Goal: Browse casually

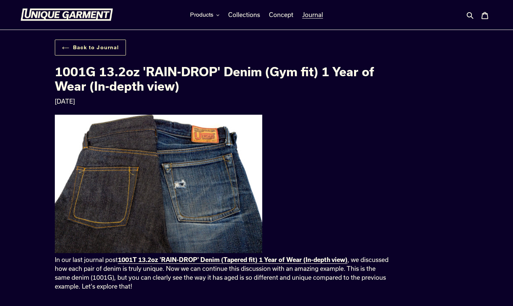
click at [85, 53] on link "Back to Journal" at bounding box center [90, 48] width 71 height 16
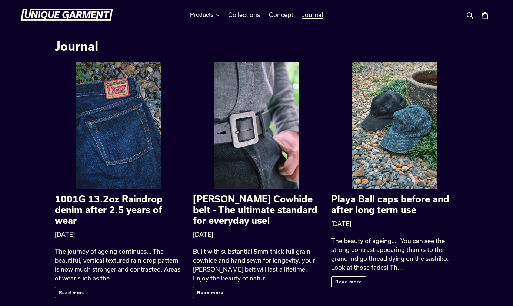
click at [98, 17] on img at bounding box center [66, 15] width 93 height 13
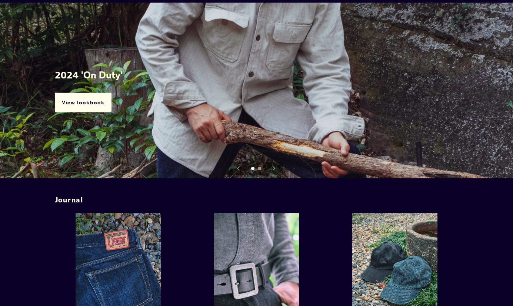
scroll to position [948, 0]
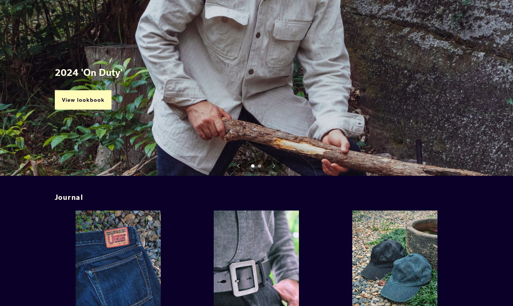
click at [81, 102] on link "View lookbook" at bounding box center [83, 100] width 57 height 20
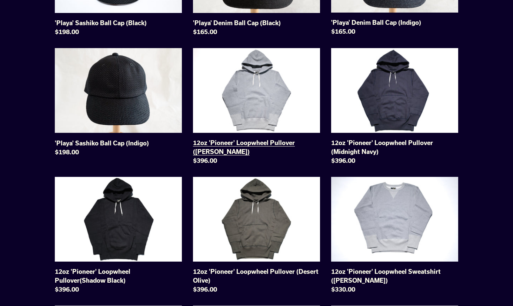
scroll to position [514, 0]
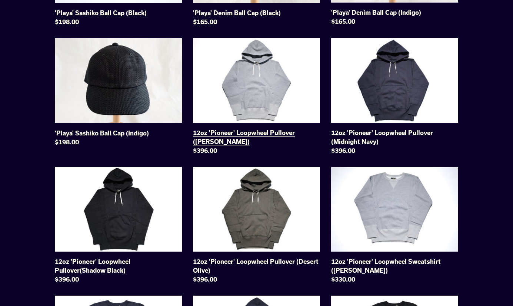
click at [299, 78] on link "12oz 'Pioneer' Loopwheel Pullover (Heather Grey)" at bounding box center [256, 98] width 127 height 120
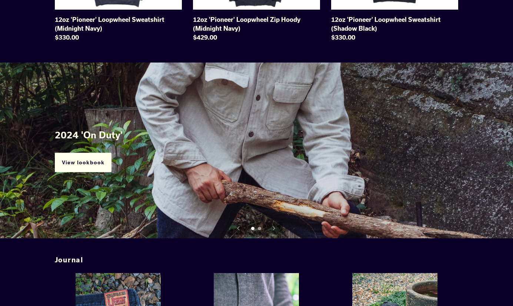
scroll to position [880, 0]
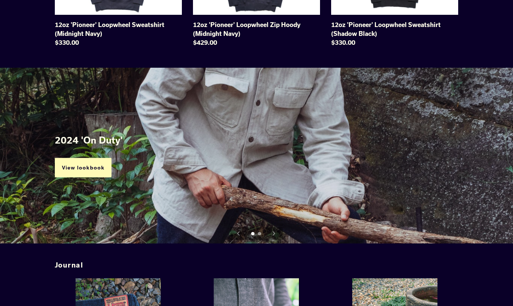
click at [91, 170] on link "View lookbook" at bounding box center [83, 168] width 57 height 20
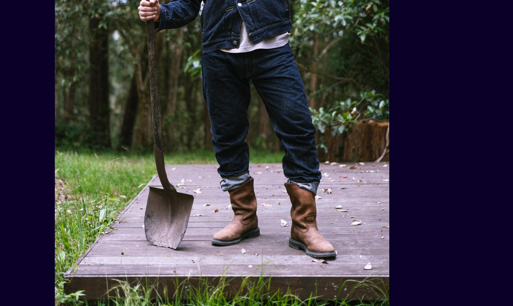
scroll to position [247, 0]
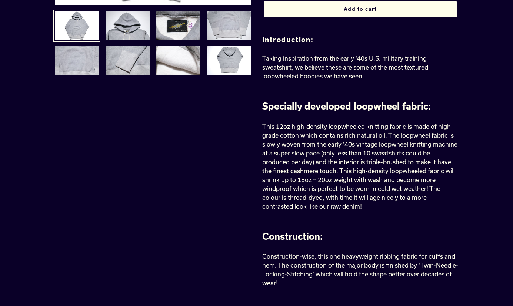
scroll to position [203, 0]
